Goal: Task Accomplishment & Management: Manage account settings

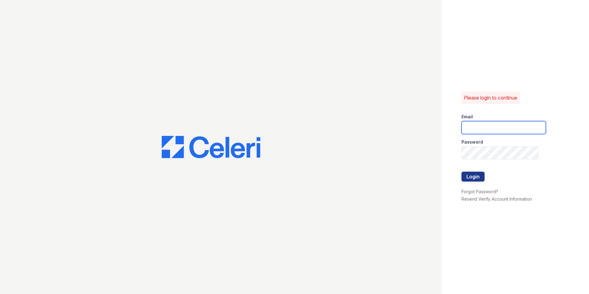
click at [483, 127] on input "email" at bounding box center [503, 127] width 84 height 13
type input "puerto3@cafmanagement.com"
click at [471, 190] on link "Forgot Password?" at bounding box center [479, 191] width 37 height 5
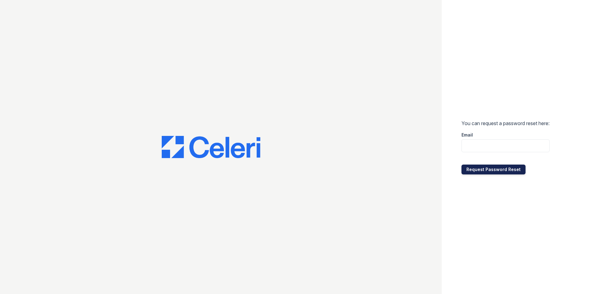
click at [485, 170] on button "Request Password Reset" at bounding box center [493, 169] width 64 height 10
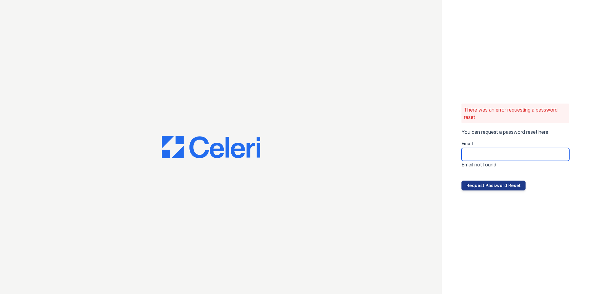
click at [483, 152] on input "email" at bounding box center [515, 154] width 108 height 13
type input "[EMAIL_ADDRESS][DOMAIN_NAME]"
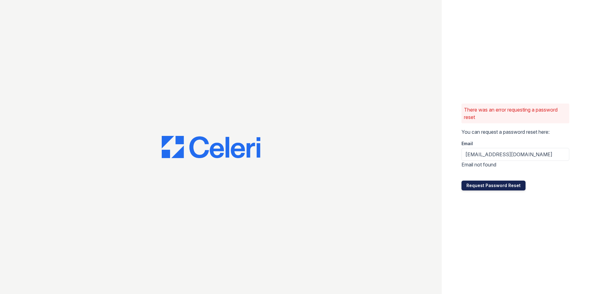
click at [491, 185] on button "Request Password Reset" at bounding box center [493, 185] width 64 height 10
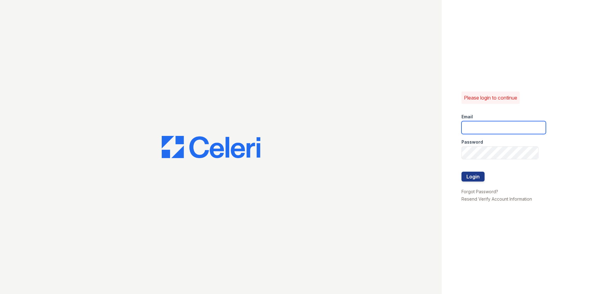
click at [486, 127] on input "email" at bounding box center [503, 127] width 84 height 13
type input "[EMAIL_ADDRESS][DOMAIN_NAME]"
click at [479, 190] on link "Forgot Password?" at bounding box center [479, 191] width 37 height 5
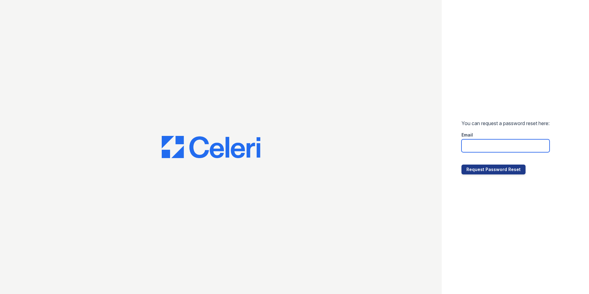
click at [482, 148] on input "email" at bounding box center [505, 145] width 88 height 13
type input "puerto3@cafmanagement.com"
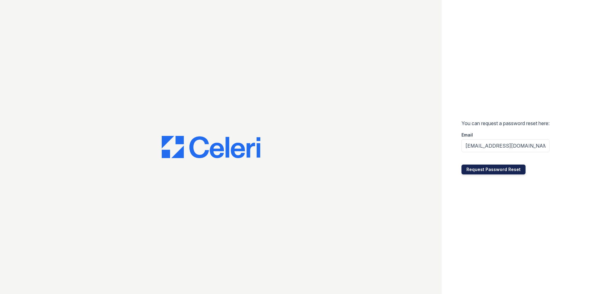
click at [488, 169] on button "Request Password Reset" at bounding box center [493, 169] width 64 height 10
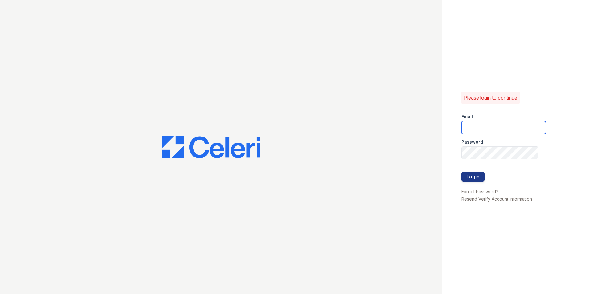
click at [474, 127] on input "email" at bounding box center [503, 127] width 84 height 13
type input "puerto3@cafmanagement.com"
click at [474, 178] on button "Login" at bounding box center [472, 177] width 23 height 10
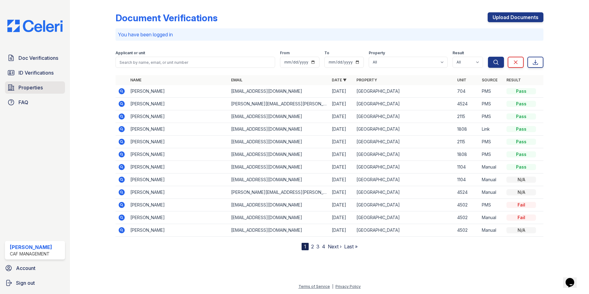
click at [36, 87] on span "Properties" at bounding box center [30, 87] width 24 height 7
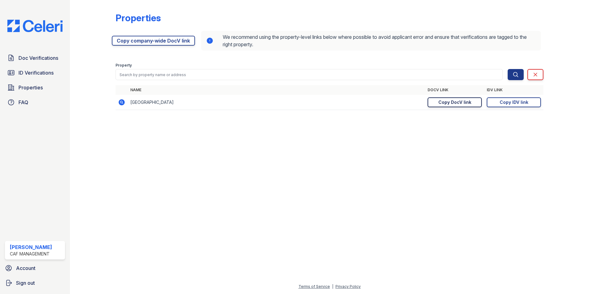
click at [458, 103] on div "Copy DocV link" at bounding box center [454, 102] width 33 height 6
click at [514, 102] on div "Copy IDV link" at bounding box center [513, 102] width 29 height 6
click at [456, 102] on div "Copy DocV link" at bounding box center [454, 102] width 33 height 6
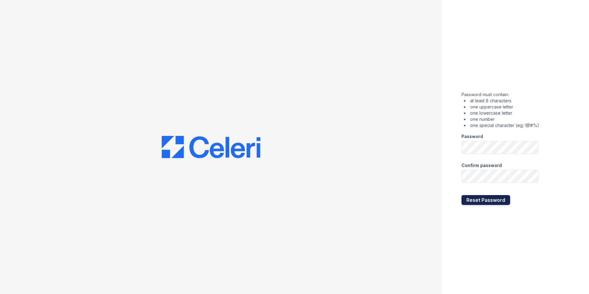
click at [470, 200] on button "Reset Password" at bounding box center [485, 200] width 49 height 10
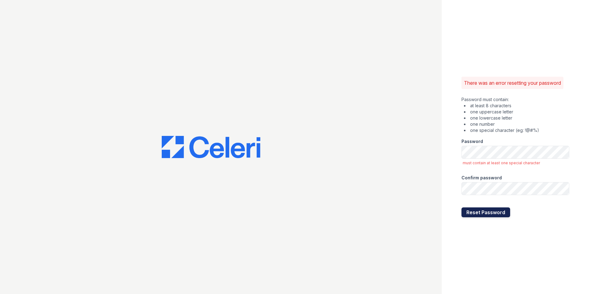
click at [471, 212] on button "Reset Password" at bounding box center [485, 212] width 49 height 10
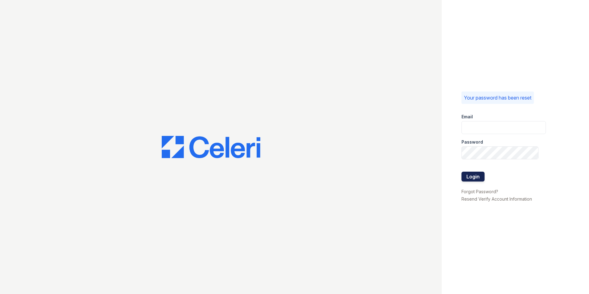
type input "puerto3@cafmanagement.com"
click at [472, 176] on button "Login" at bounding box center [472, 177] width 23 height 10
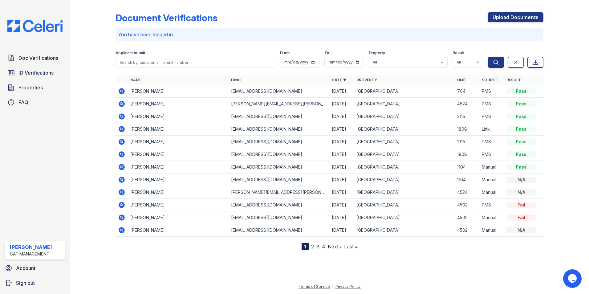
click at [313, 248] on link "2" at bounding box center [312, 246] width 3 height 6
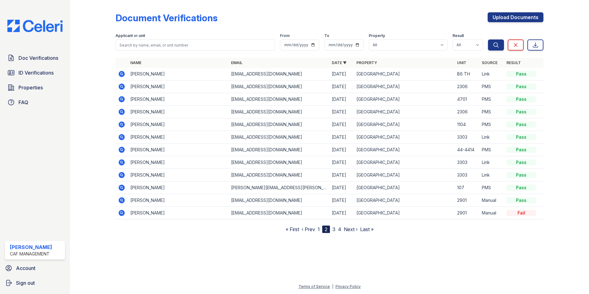
click at [335, 228] on link "3" at bounding box center [333, 229] width 3 height 6
click at [339, 229] on link "4" at bounding box center [339, 229] width 3 height 6
